Goal: Task Accomplishment & Management: Complete application form

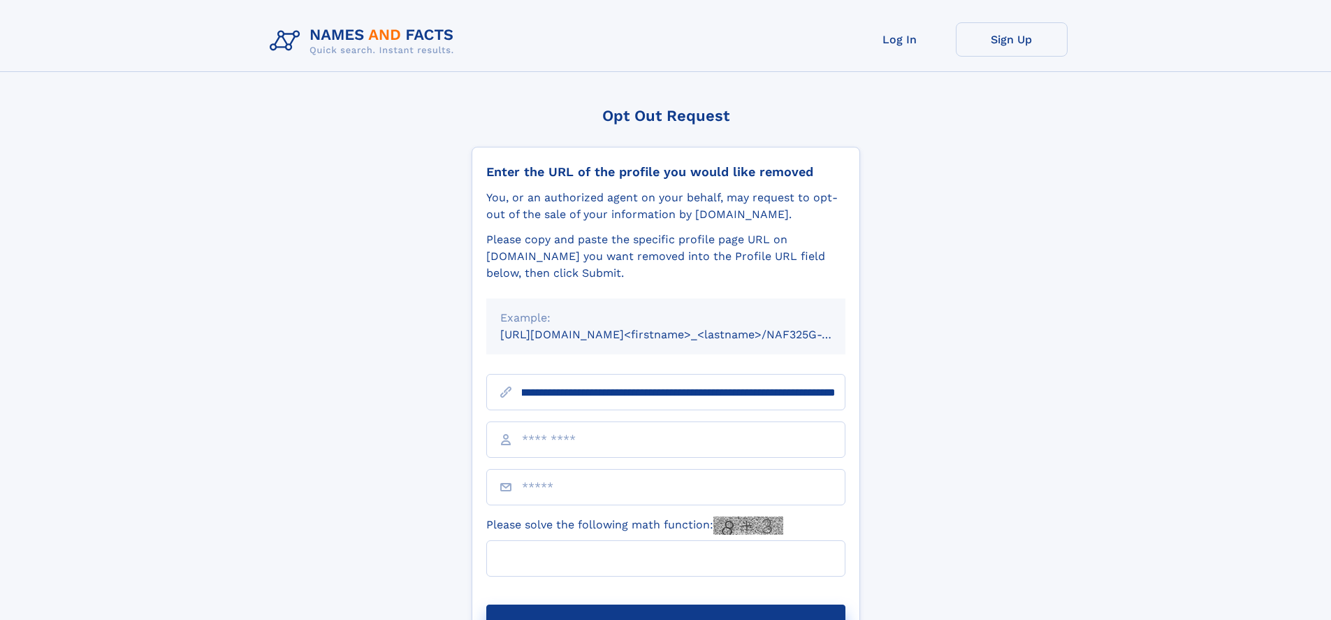
scroll to position [0, 151]
type input "**********"
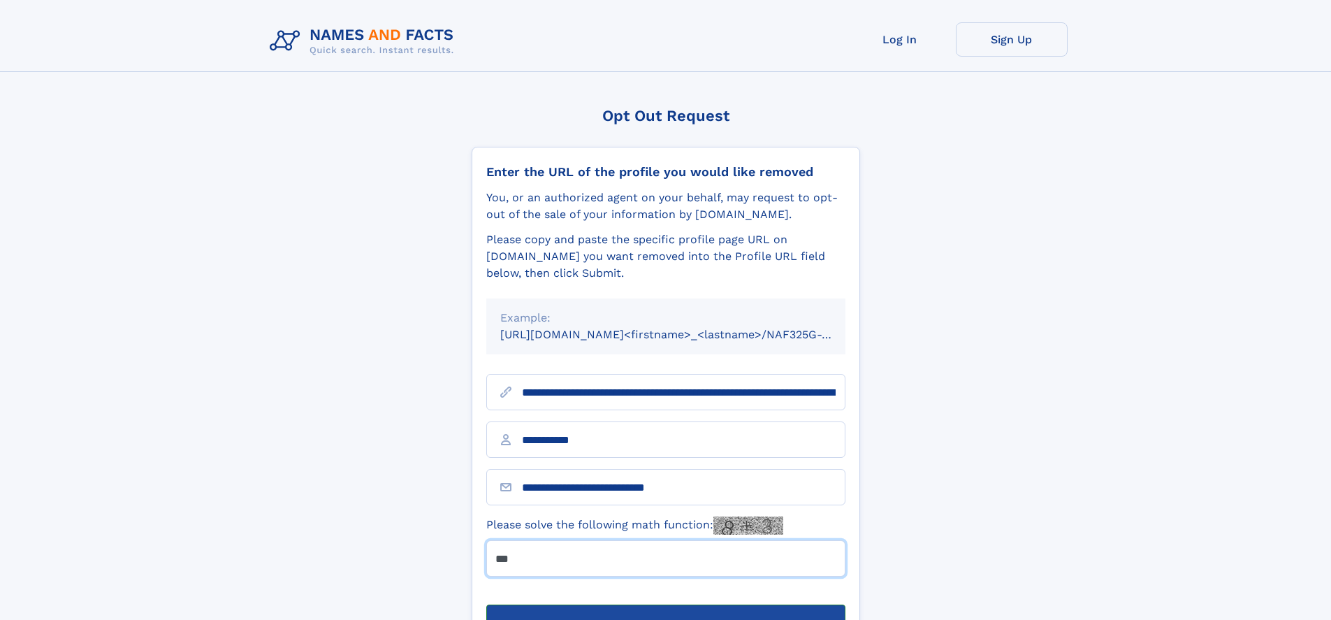
type input "***"
click at [665, 604] on button "Submit Opt Out Request" at bounding box center [665, 626] width 359 height 45
